Goal: Task Accomplishment & Management: Use online tool/utility

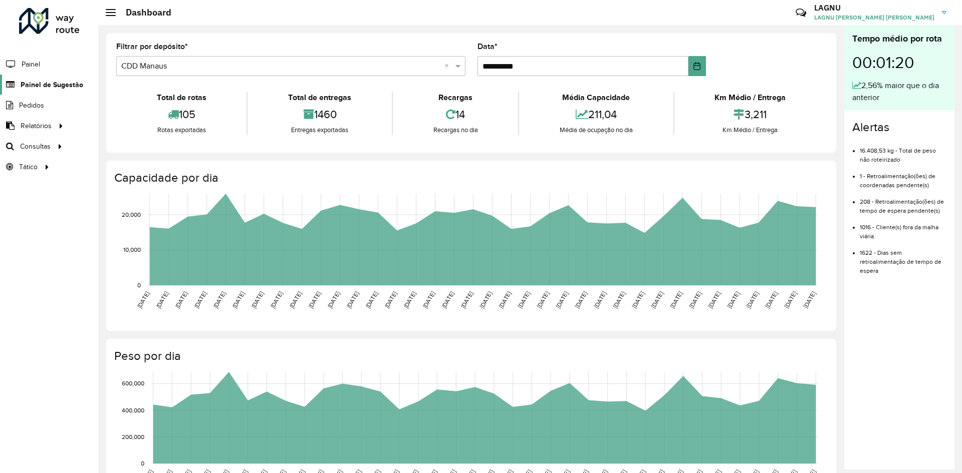
click at [51, 88] on span "Painel de Sugestão" at bounding box center [52, 85] width 63 height 11
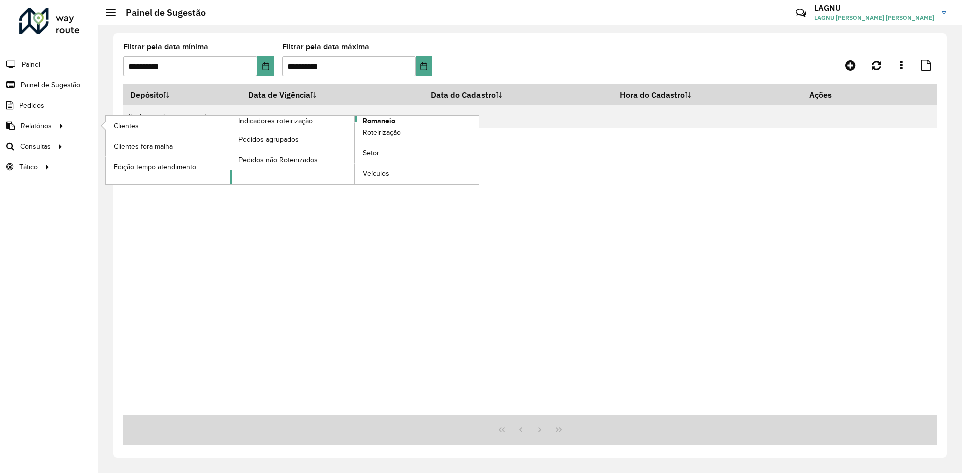
click at [366, 120] on span "Romaneio" at bounding box center [379, 121] width 33 height 11
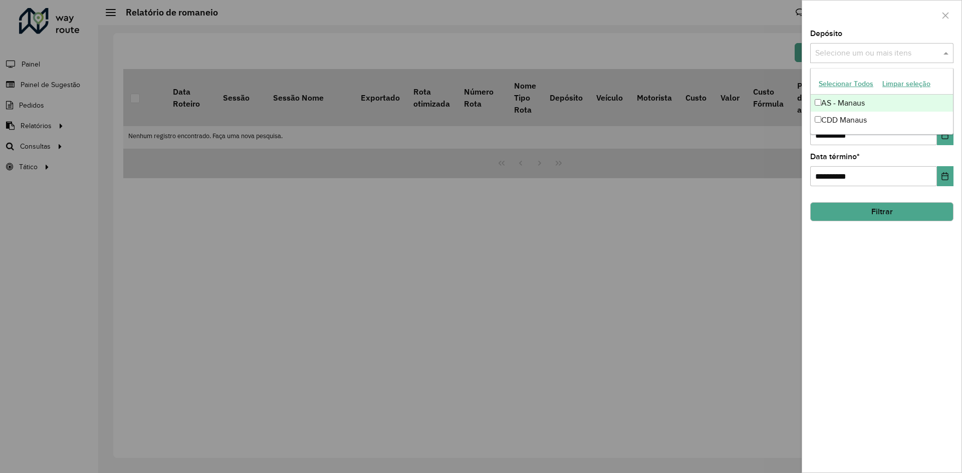
click at [852, 58] on input "text" at bounding box center [876, 54] width 128 height 12
click at [841, 115] on div "CDD Manaus" at bounding box center [881, 120] width 142 height 17
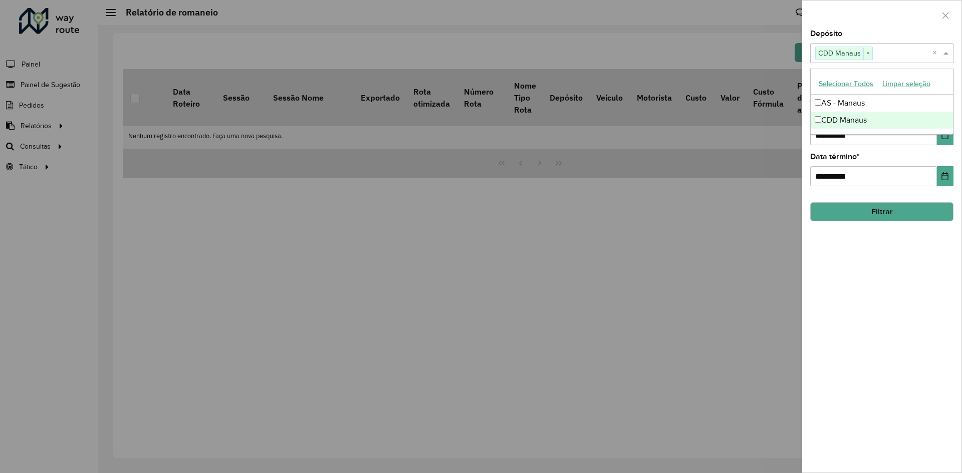
click at [767, 161] on div at bounding box center [481, 236] width 962 height 473
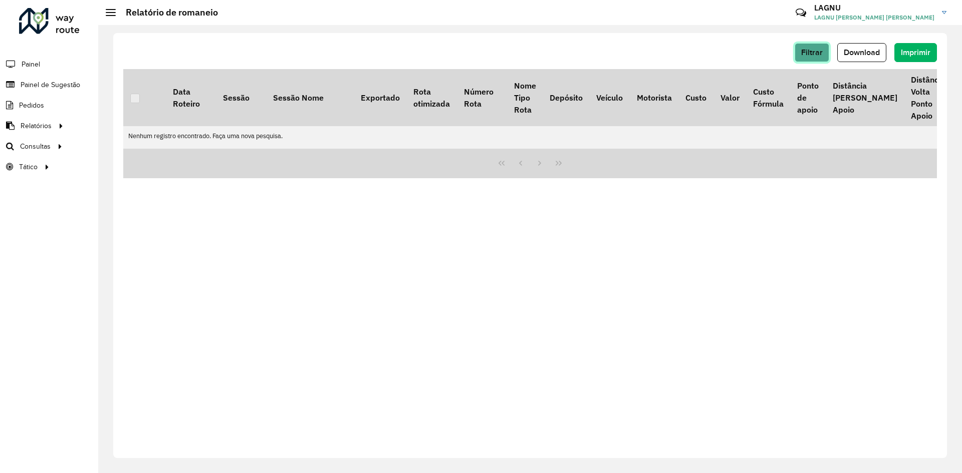
click at [803, 54] on span "Filtrar" at bounding box center [812, 52] width 22 height 9
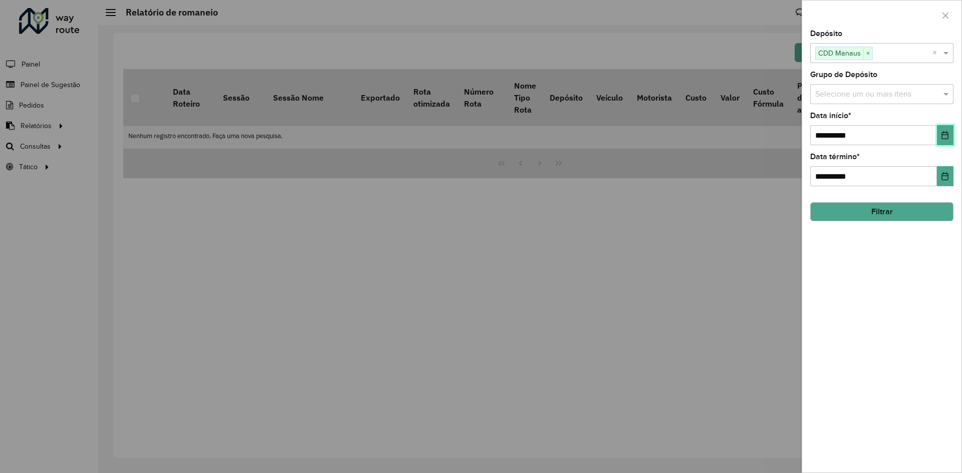
click at [946, 138] on icon "Choose Date" at bounding box center [945, 135] width 8 height 8
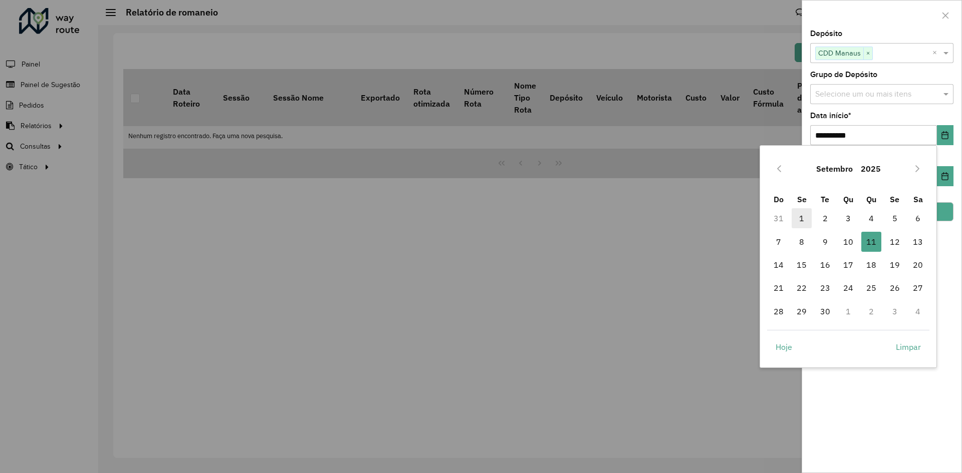
click at [797, 218] on span "1" at bounding box center [801, 218] width 20 height 20
type input "**********"
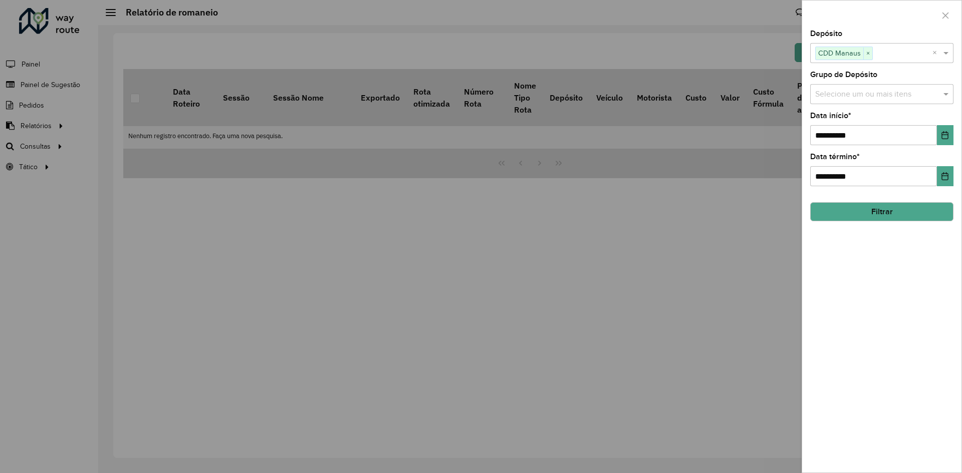
click at [929, 206] on button "Filtrar" at bounding box center [881, 211] width 143 height 19
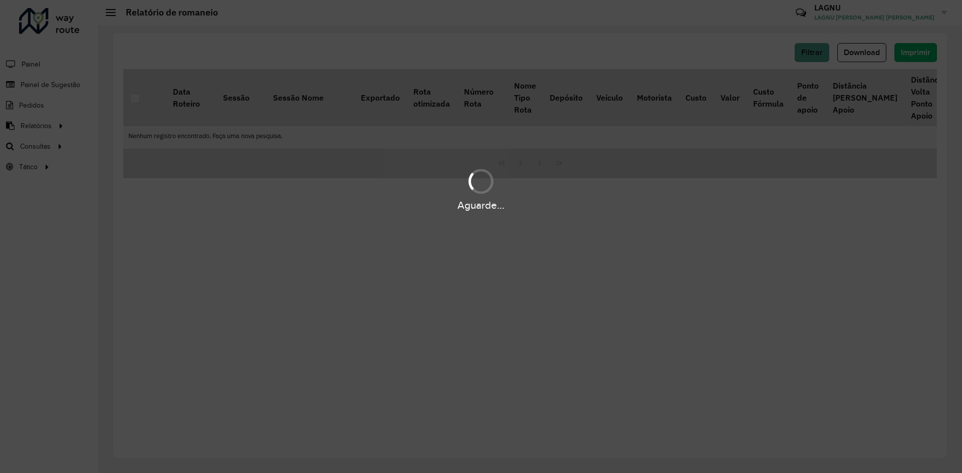
click at [558, 63] on div "Aguarde..." at bounding box center [481, 236] width 962 height 473
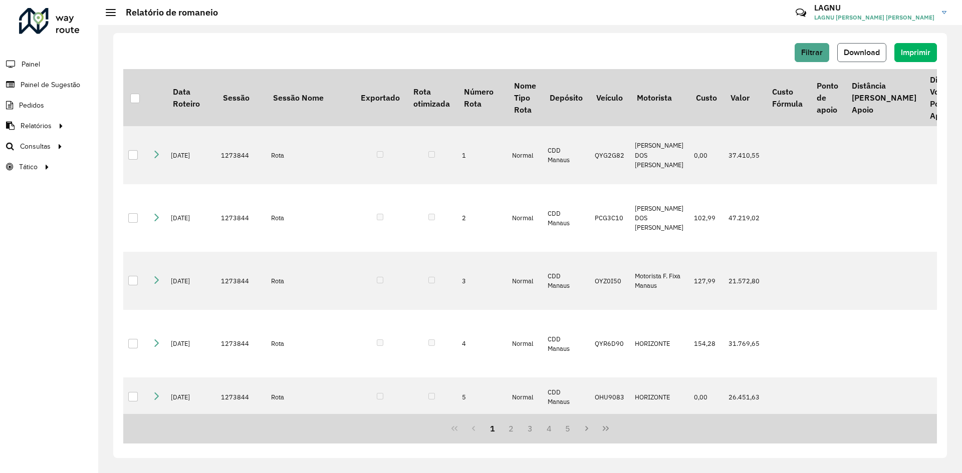
click at [864, 56] on span "Download" at bounding box center [861, 52] width 36 height 9
